Goal: Information Seeking & Learning: Learn about a topic

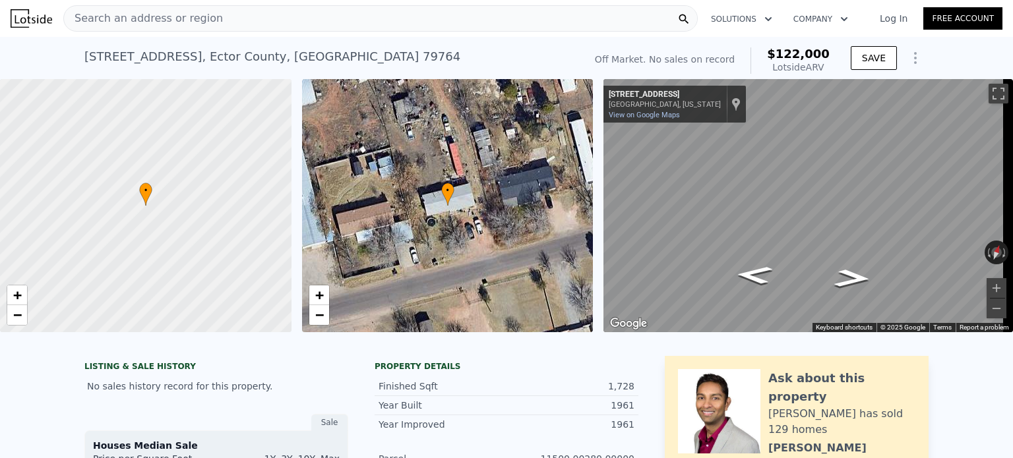
click at [239, 15] on div "Search an address or region" at bounding box center [380, 18] width 634 height 26
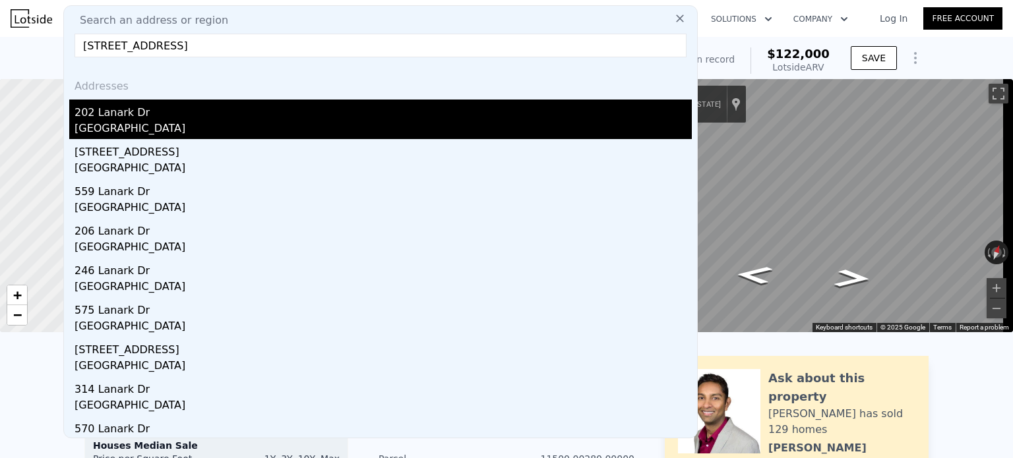
type input "[STREET_ADDRESS]"
click at [195, 114] on div "202 Lanark Dr" at bounding box center [383, 110] width 617 height 21
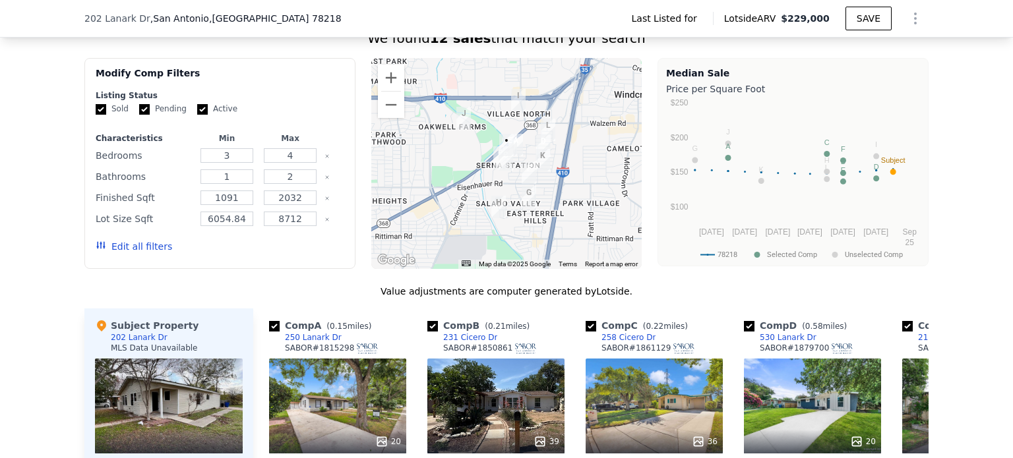
scroll to position [820, 0]
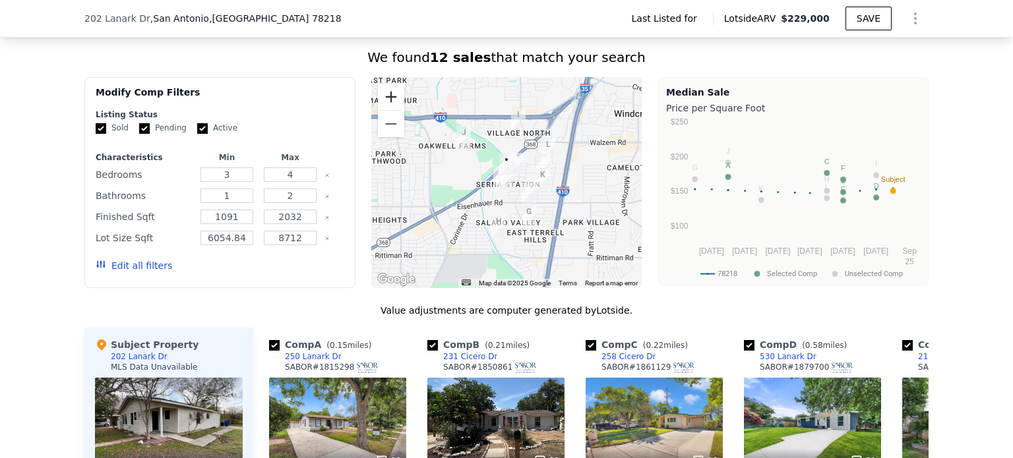
click at [385, 110] on button "Zoom in" at bounding box center [391, 97] width 26 height 26
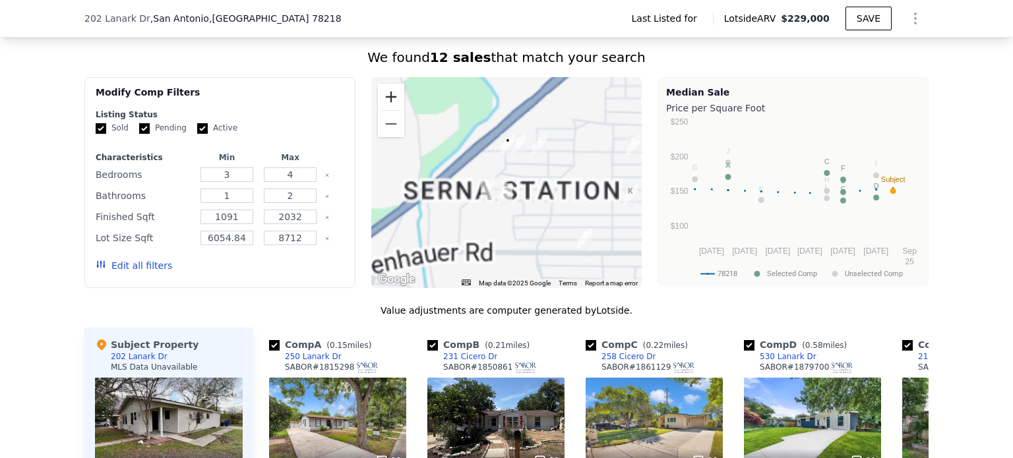
click at [385, 110] on button "Zoom in" at bounding box center [391, 97] width 26 height 26
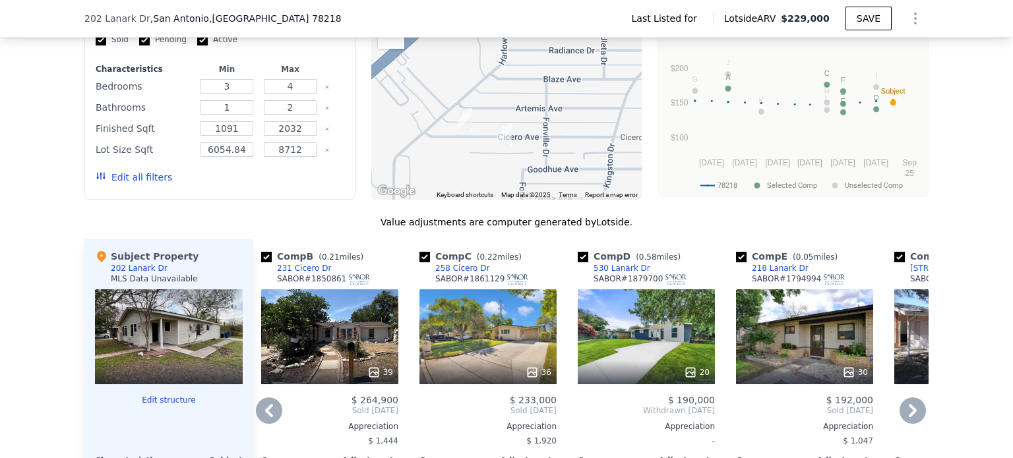
scroll to position [917, 0]
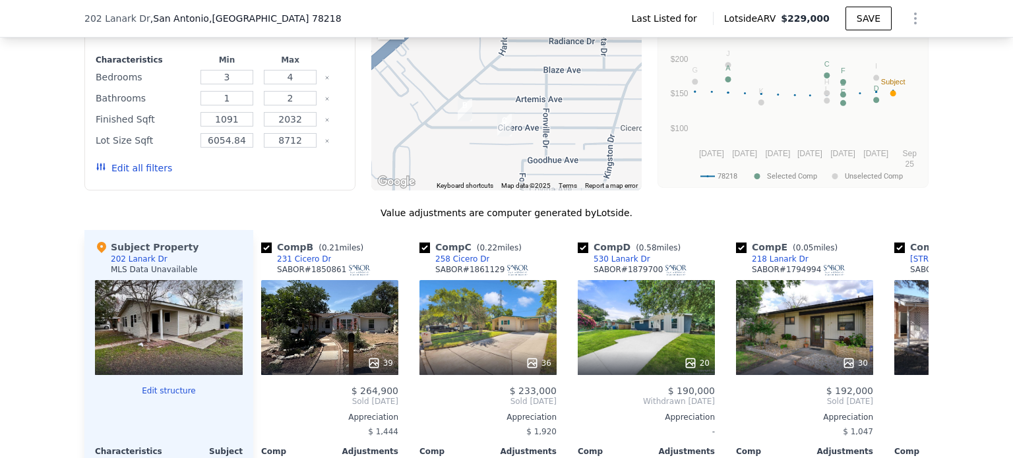
click at [462, 121] on img "231 Cicero Dr" at bounding box center [465, 110] width 15 height 22
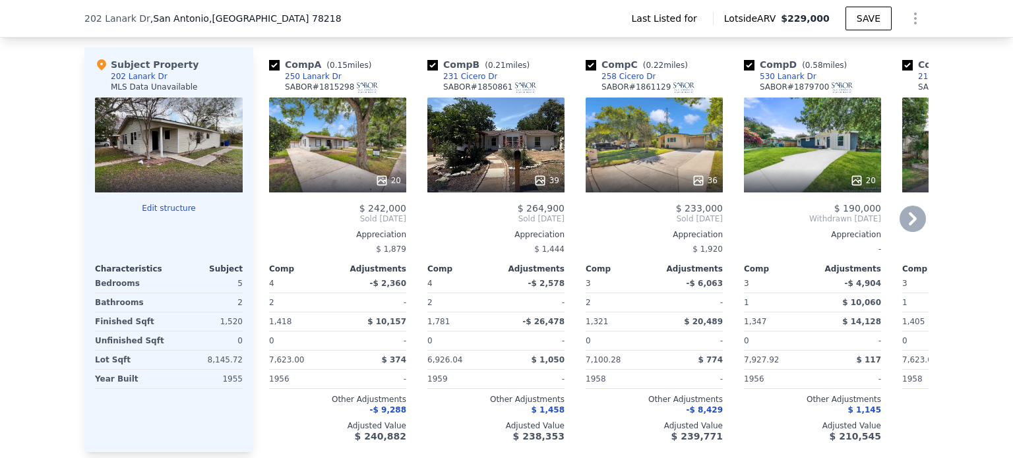
scroll to position [1101, 0]
